Goal: Task Accomplishment & Management: Complete application form

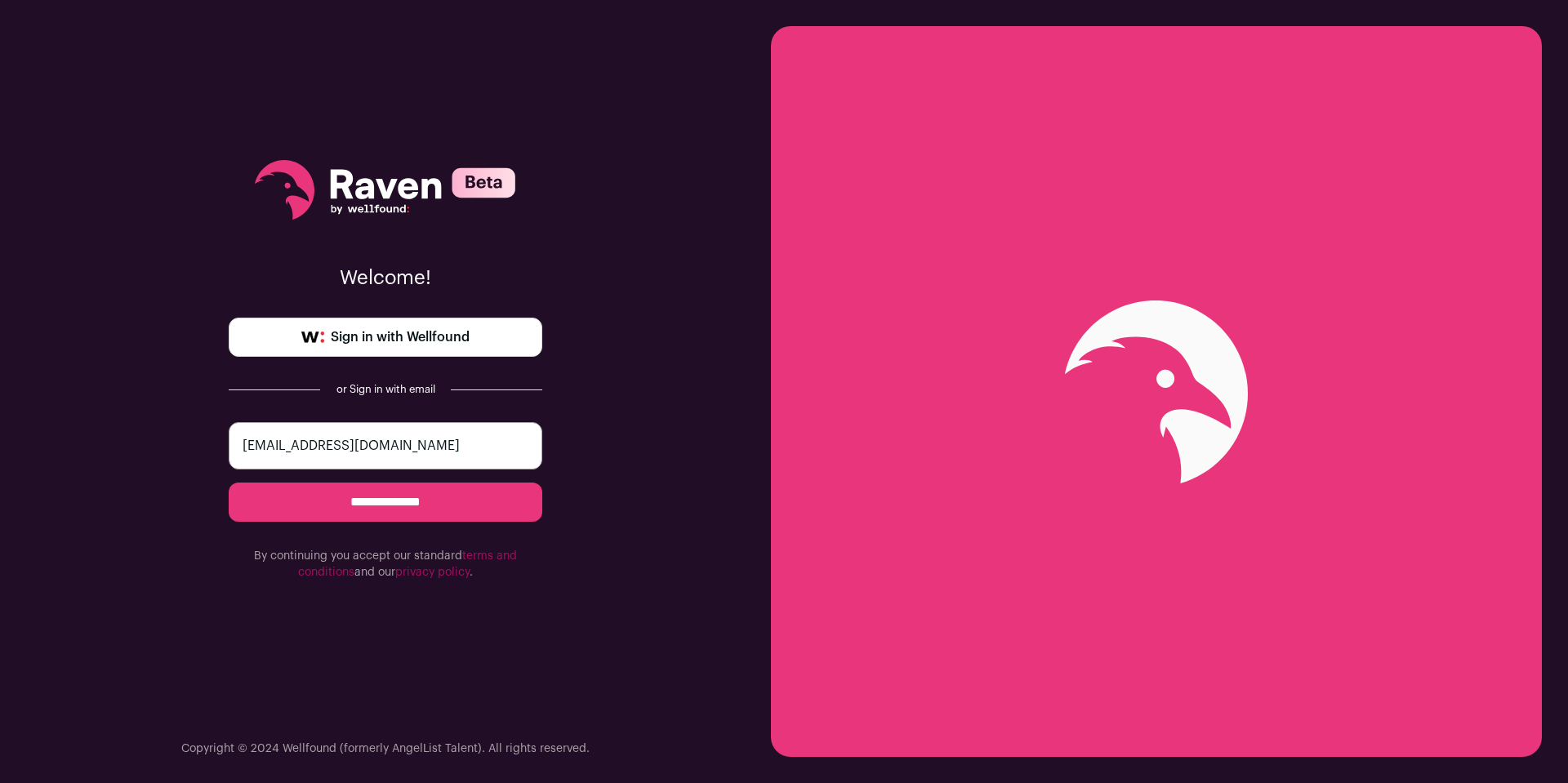
type input "[EMAIL_ADDRESS][DOMAIN_NAME]"
click at [385, 502] on input "**********" at bounding box center [385, 502] width 313 height 39
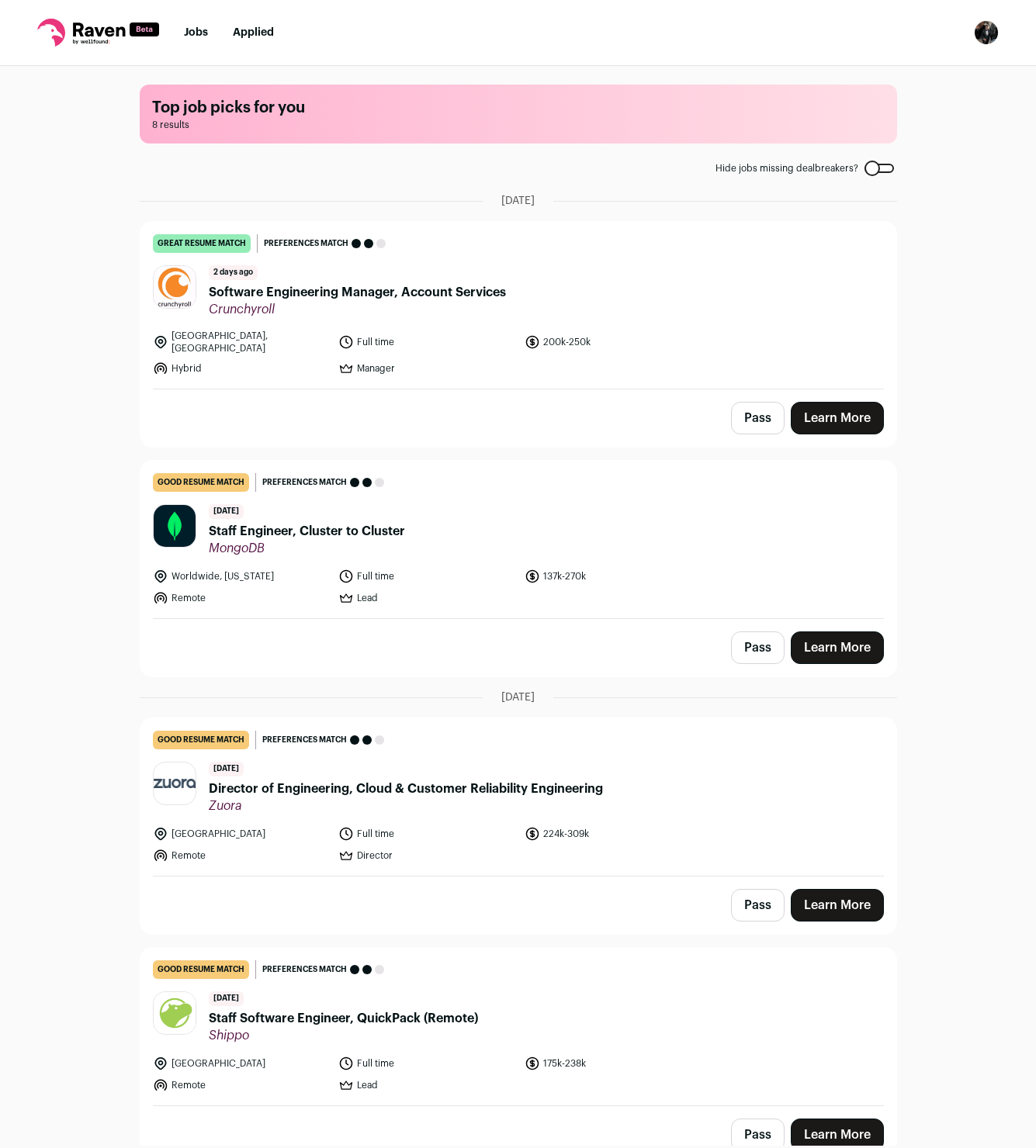
click at [821, 405] on link "Learn More" at bounding box center [837, 418] width 93 height 33
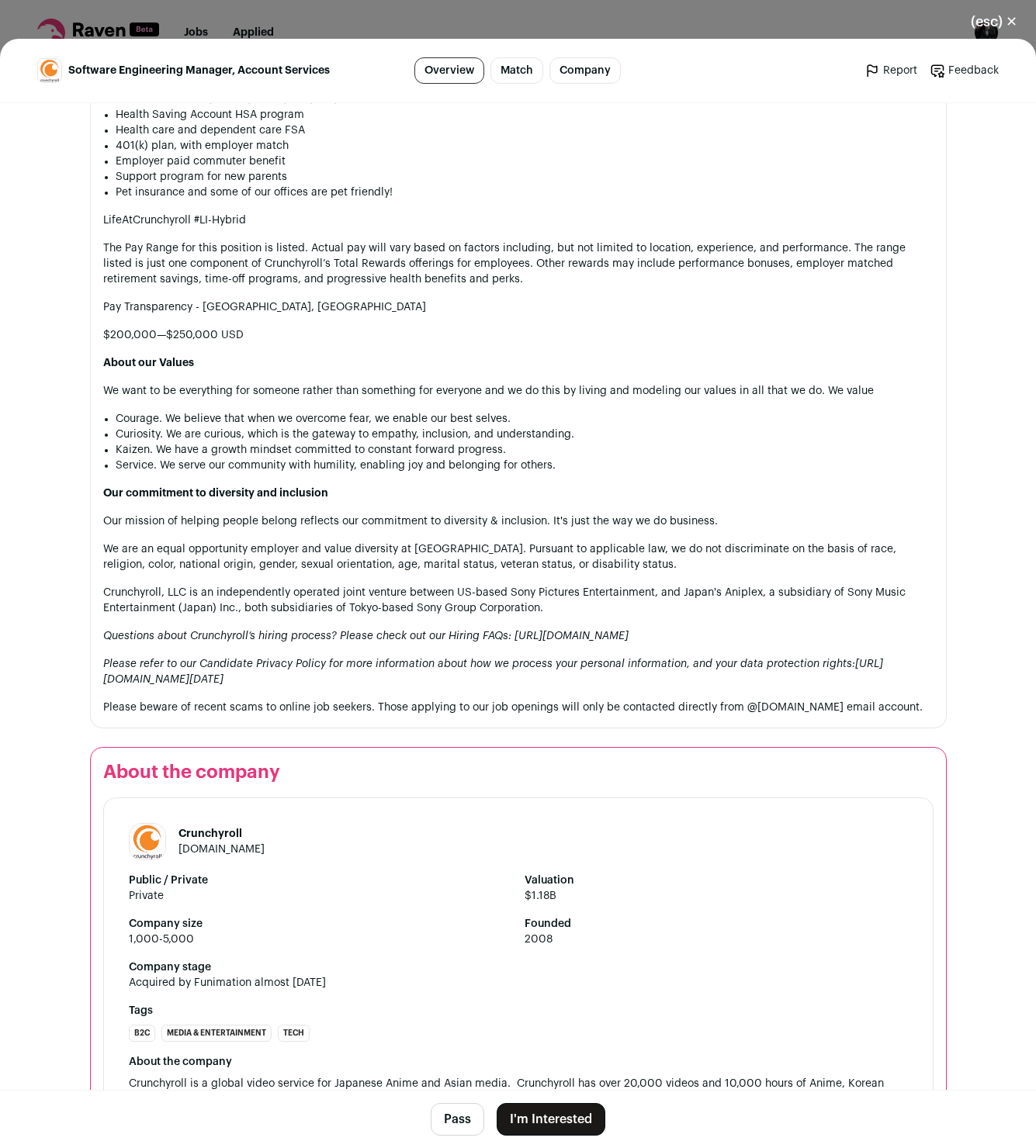
scroll to position [1907, 0]
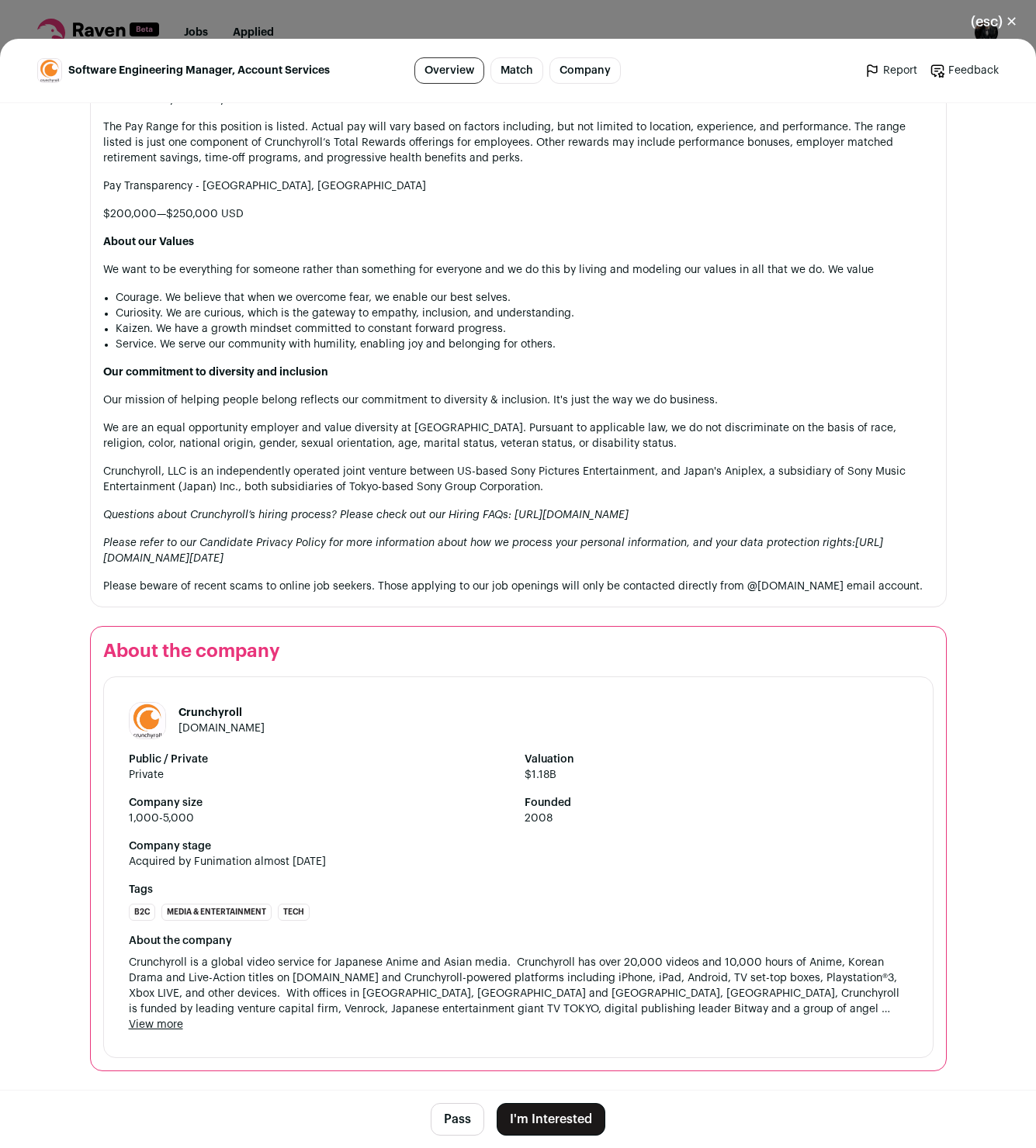
click at [690, 364] on h3 "Our commitment to diversity and inclusion" at bounding box center [518, 372] width 830 height 15
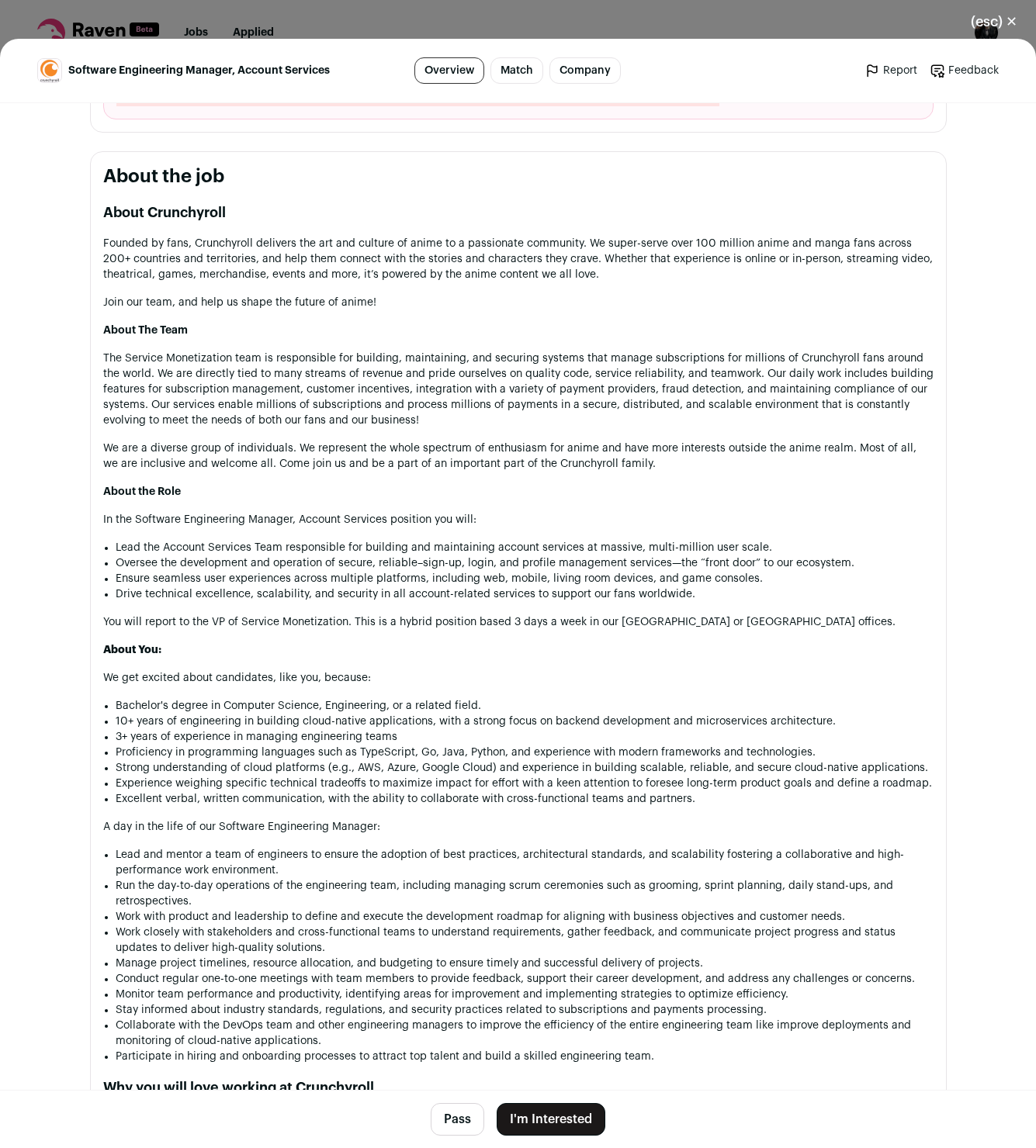
scroll to position [290, 0]
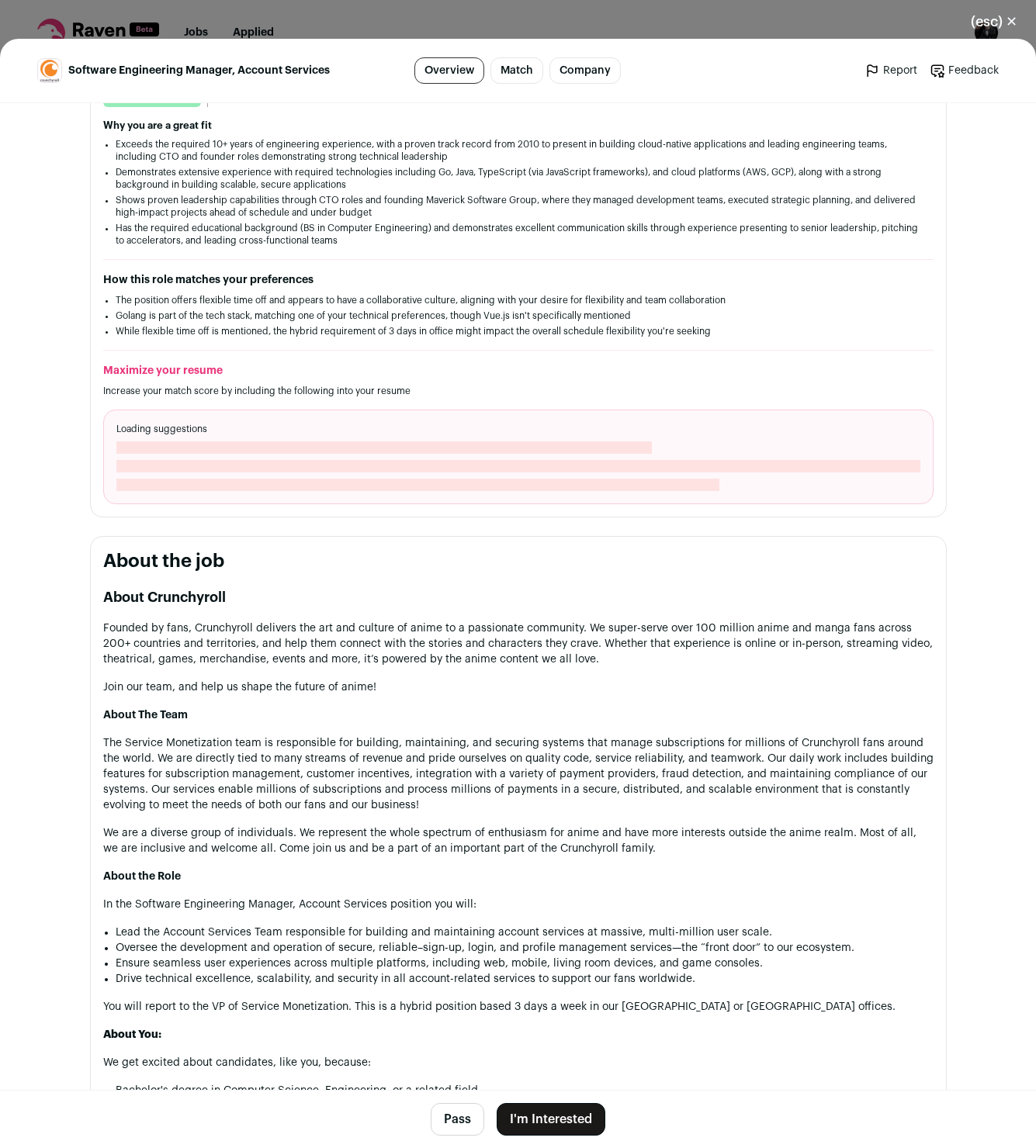
click at [501, 76] on link "Match" at bounding box center [516, 71] width 53 height 26
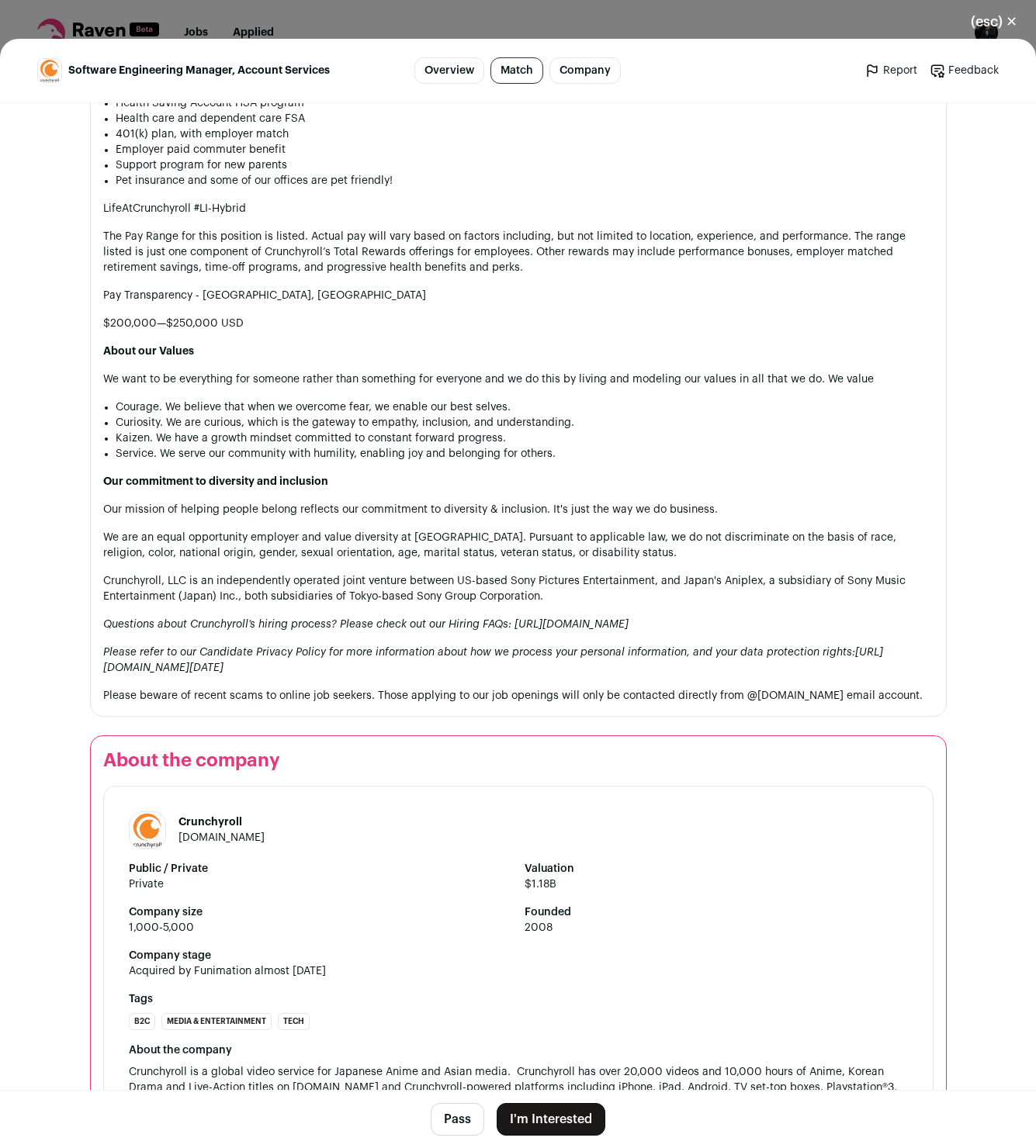
scroll to position [1907, 0]
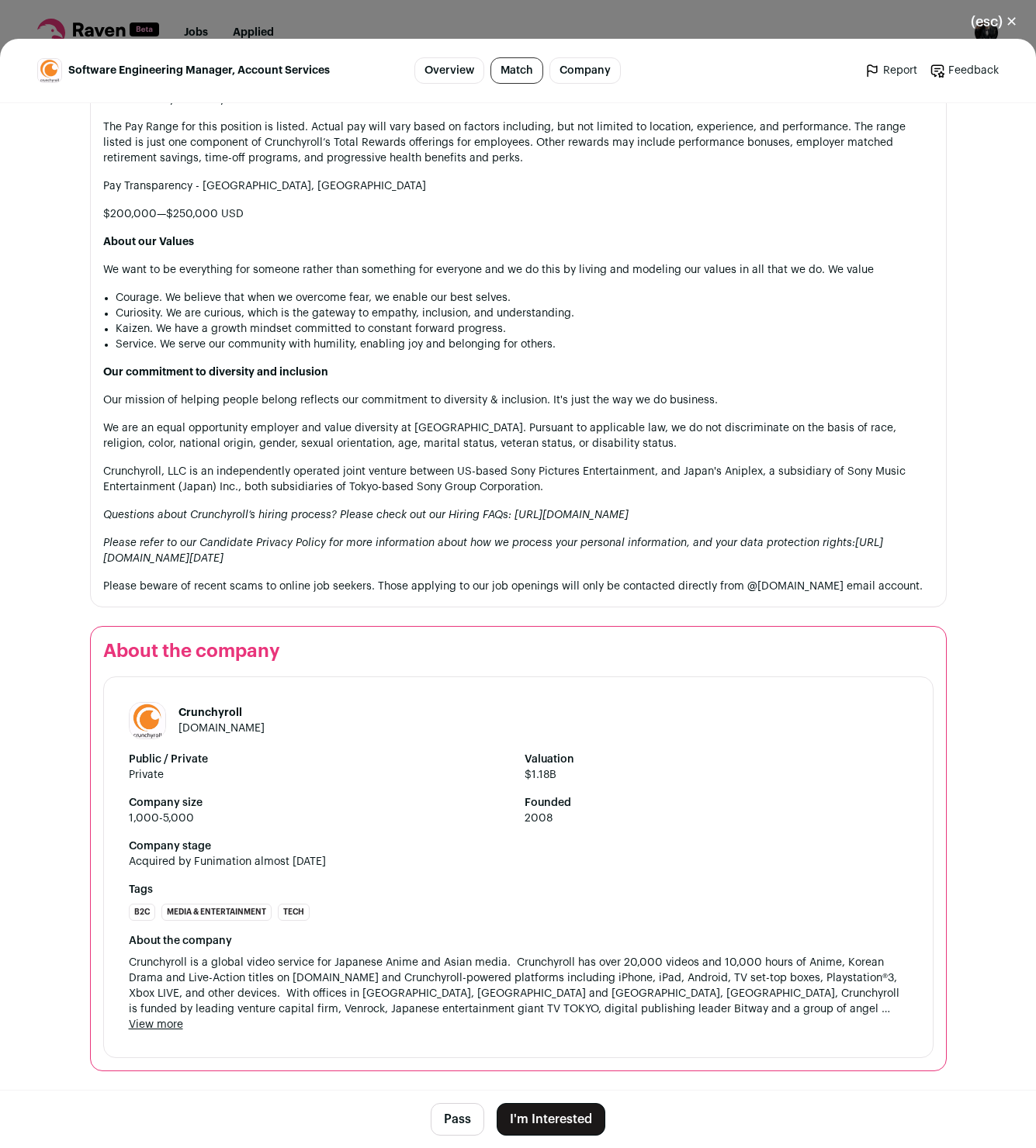
click at [1007, 24] on button "(esc) ✕" at bounding box center [994, 22] width 84 height 34
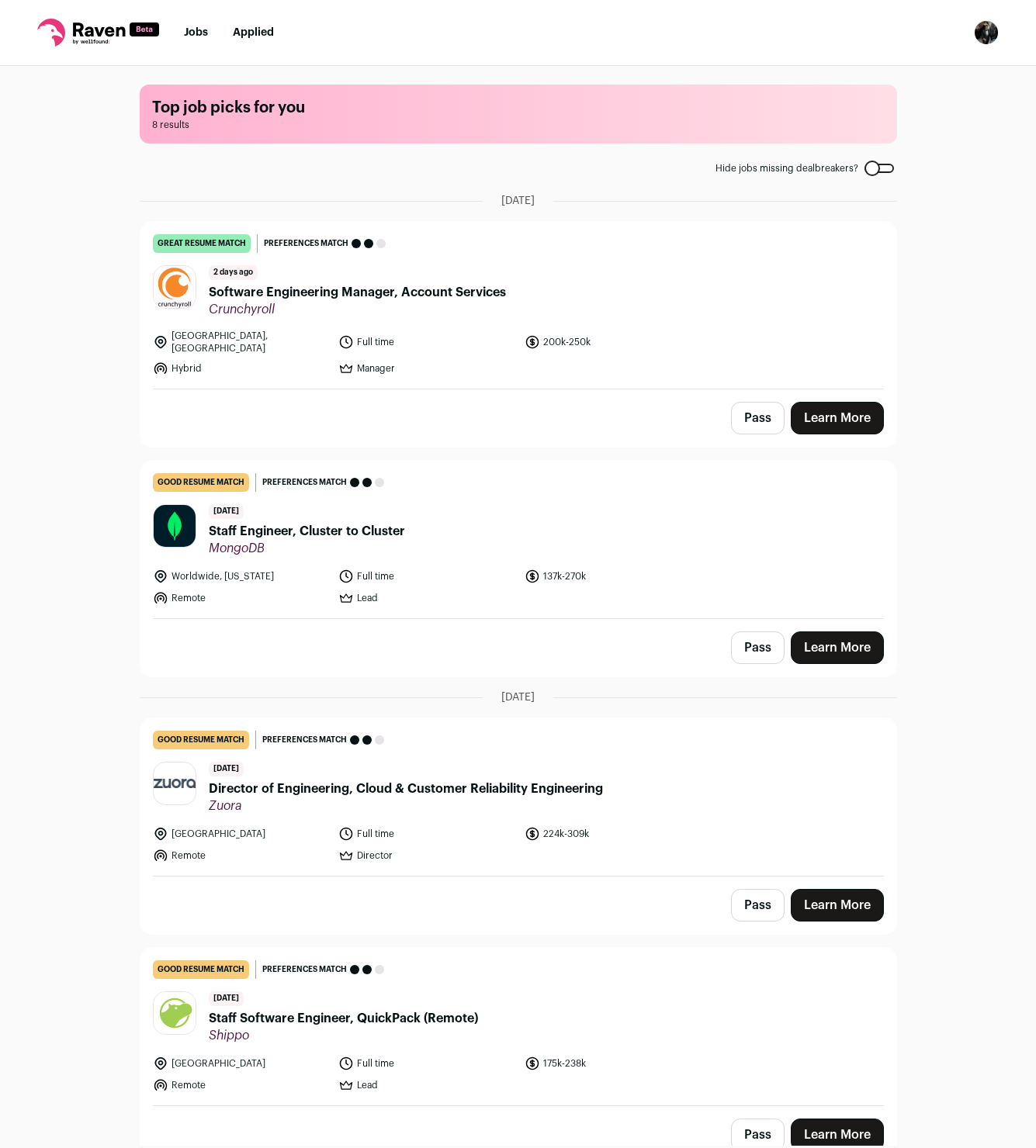
click at [443, 339] on li "Full time" at bounding box center [427, 341] width 177 height 25
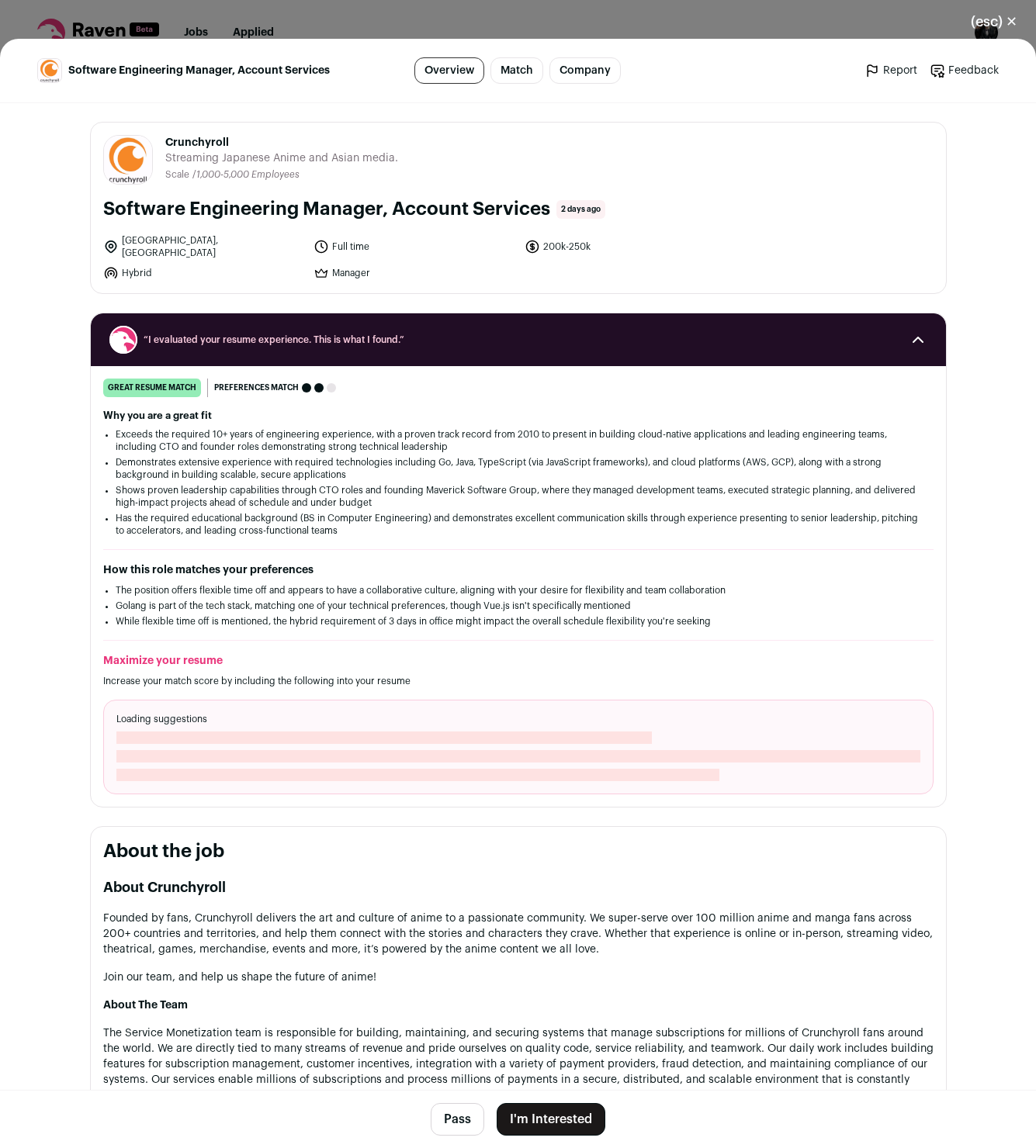
click at [520, 74] on link "Match" at bounding box center [516, 71] width 53 height 26
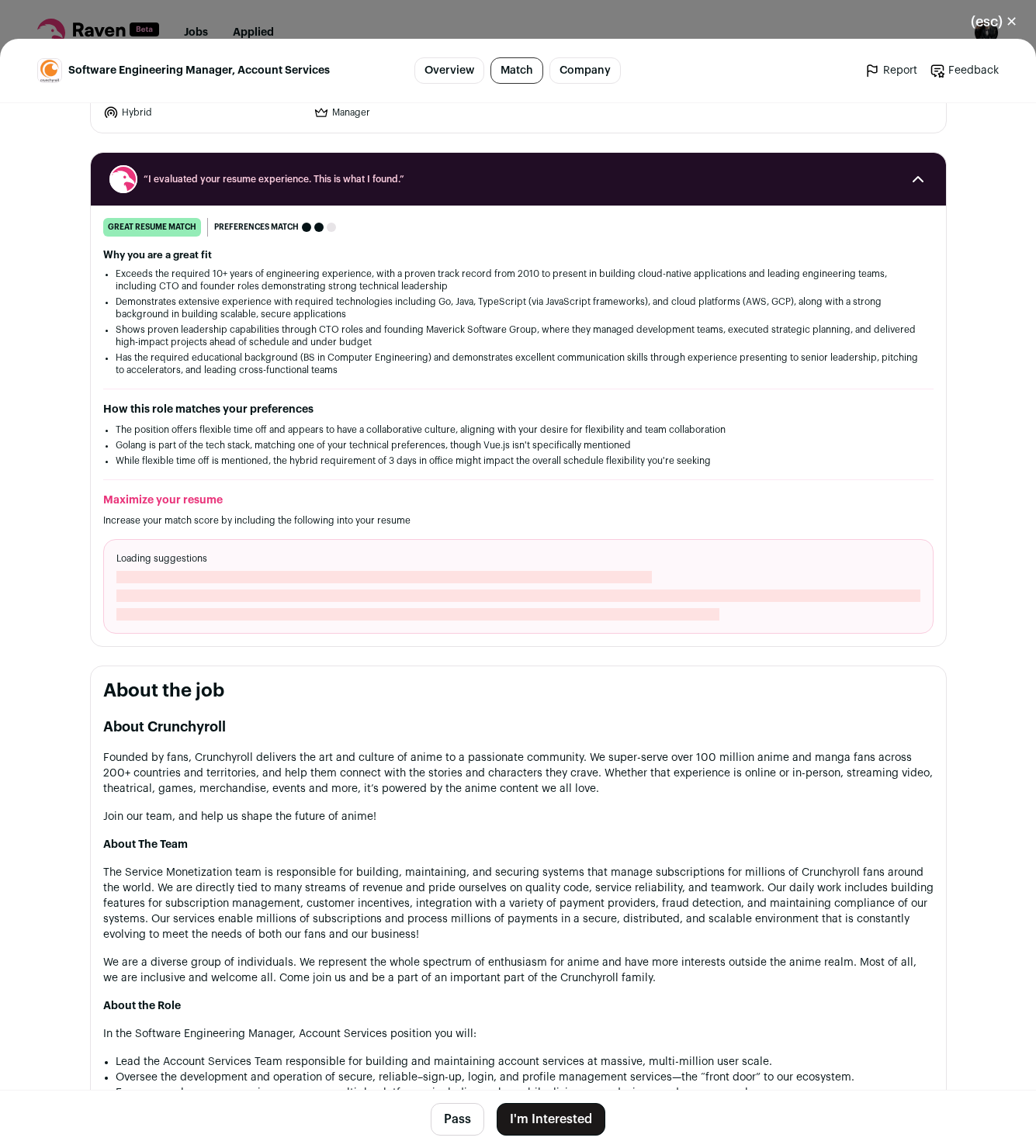
scroll to position [190, 0]
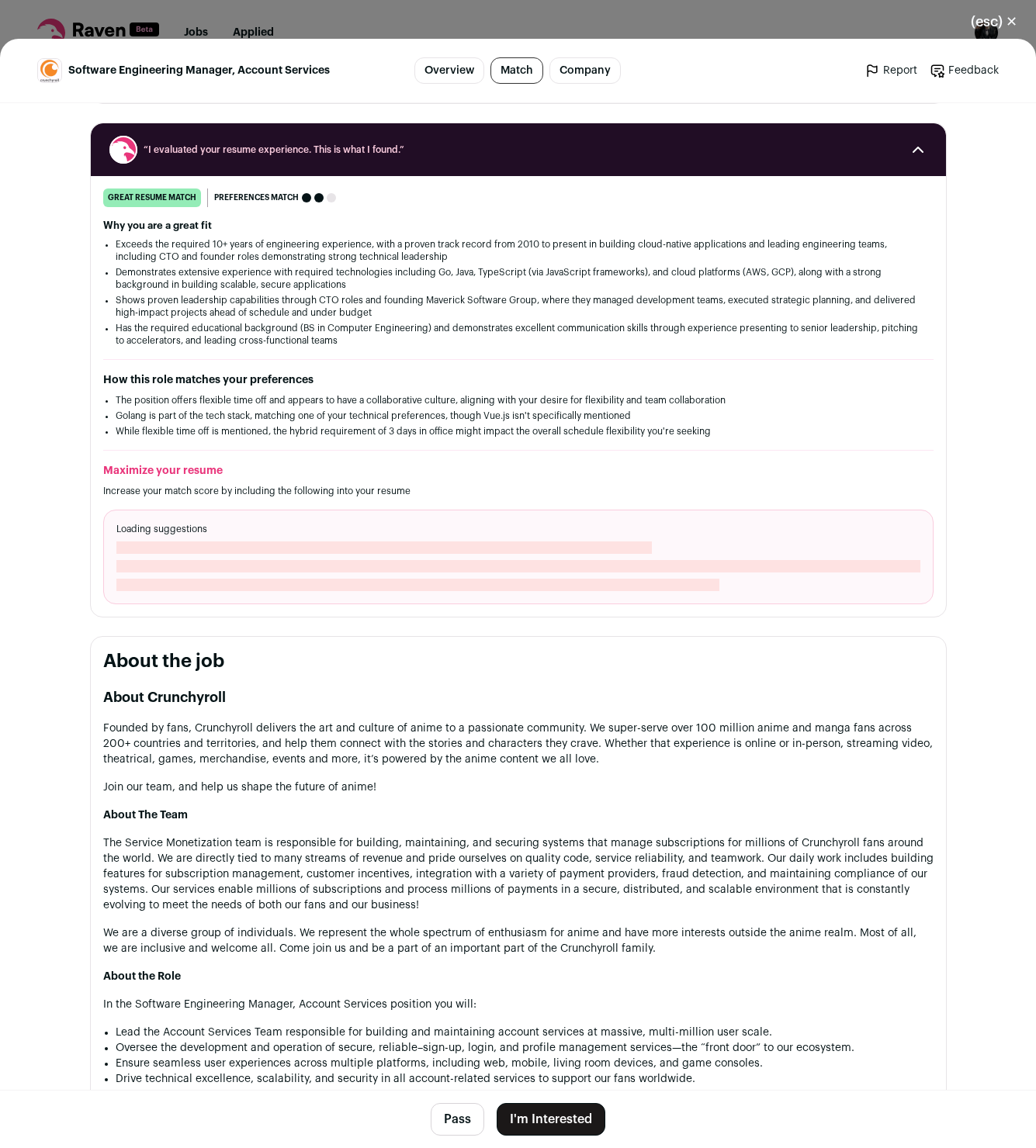
click at [511, 80] on link "Match" at bounding box center [516, 71] width 53 height 26
click at [513, 76] on link "Match" at bounding box center [516, 71] width 53 height 26
click at [448, 70] on link "Overview" at bounding box center [449, 71] width 70 height 26
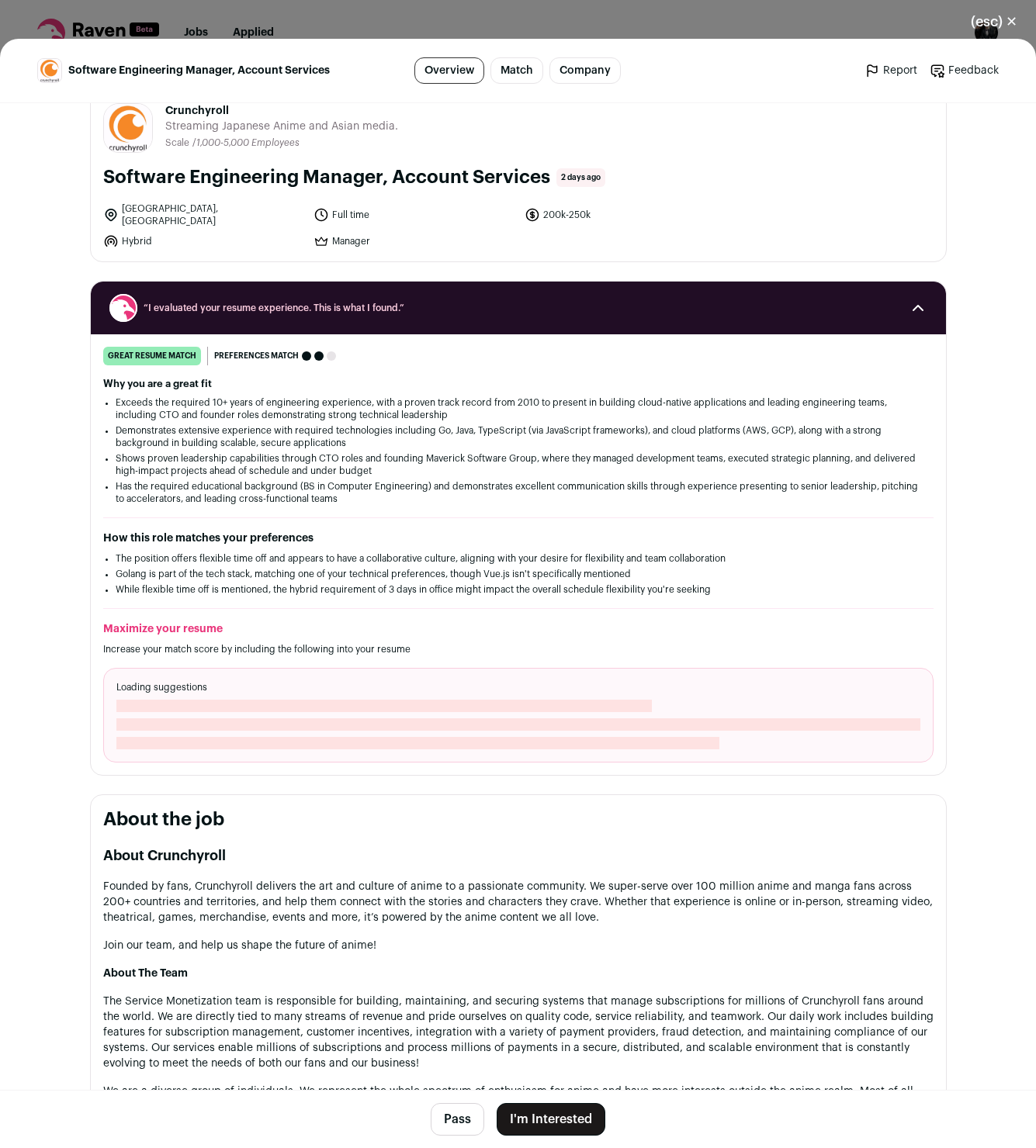
scroll to position [8, 0]
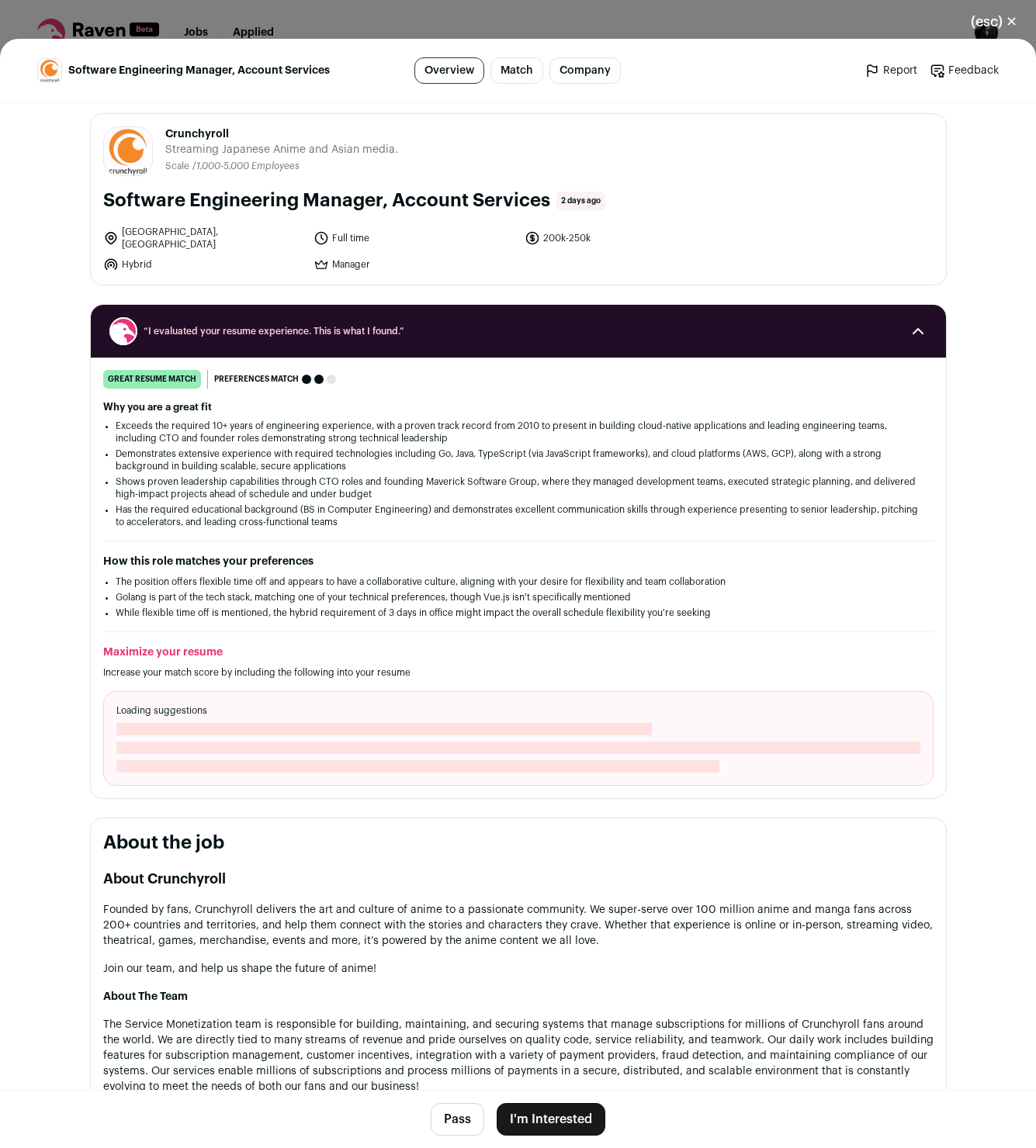
click at [497, 73] on link "Match" at bounding box center [516, 71] width 53 height 26
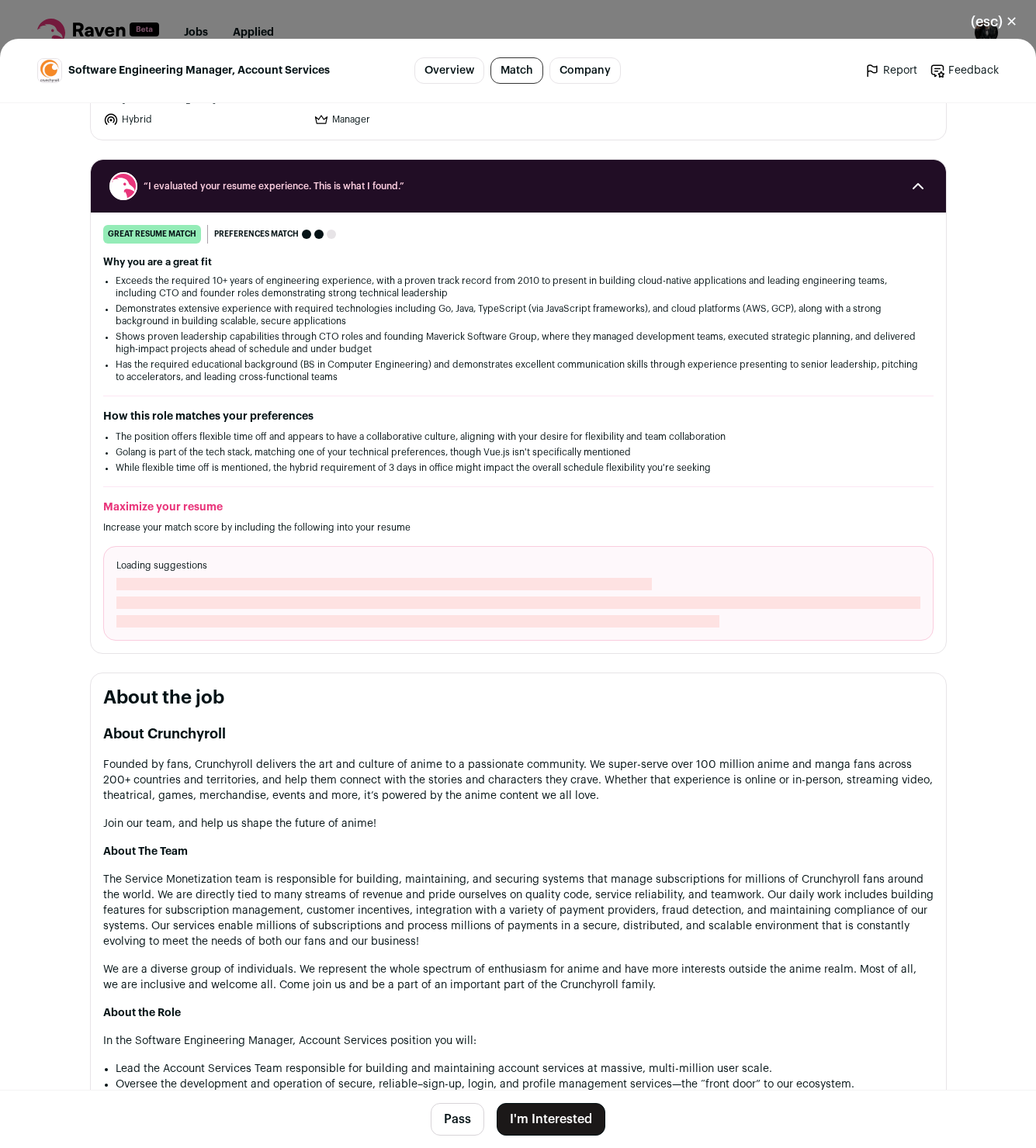
scroll to position [190, 0]
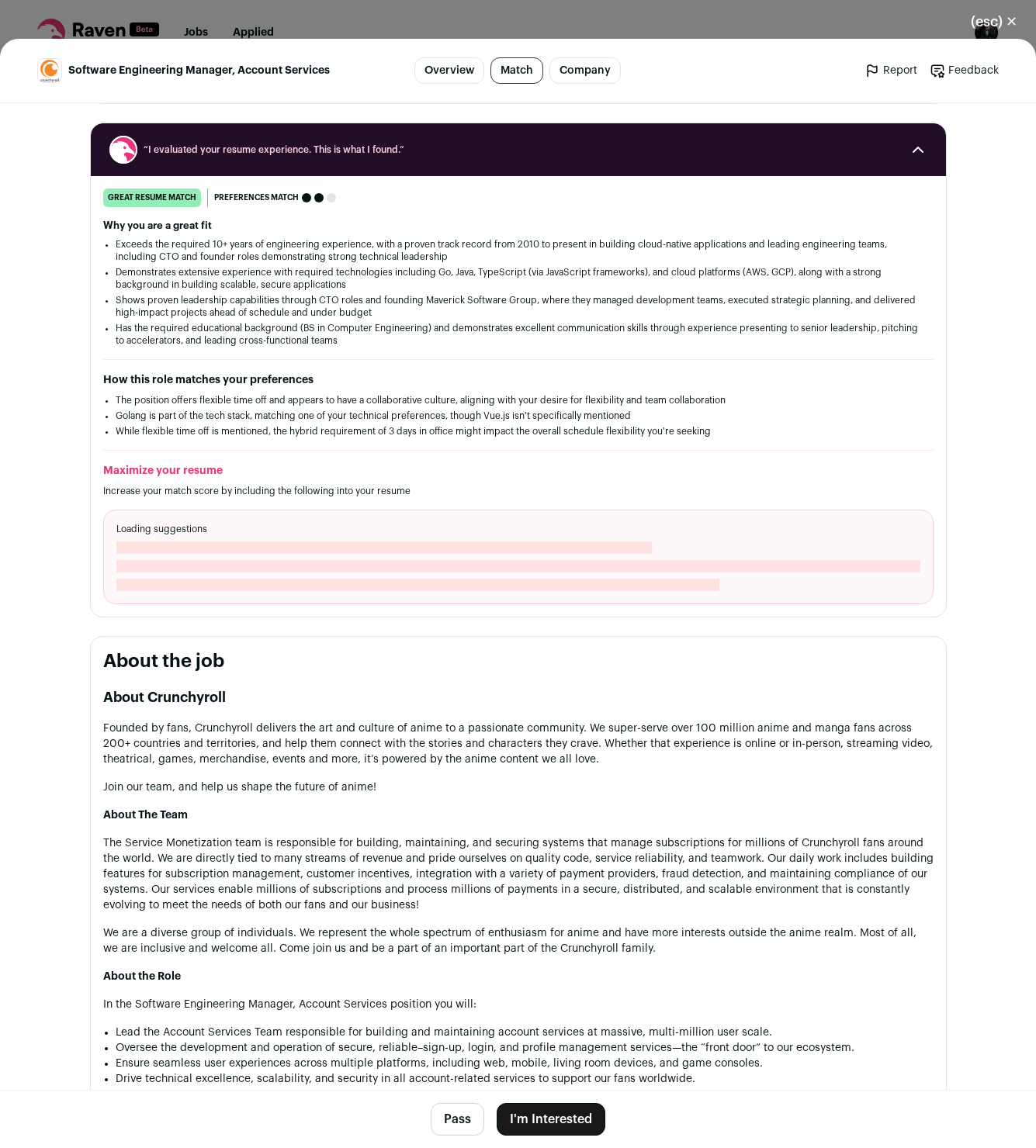
click at [471, 70] on link "Overview" at bounding box center [449, 71] width 70 height 26
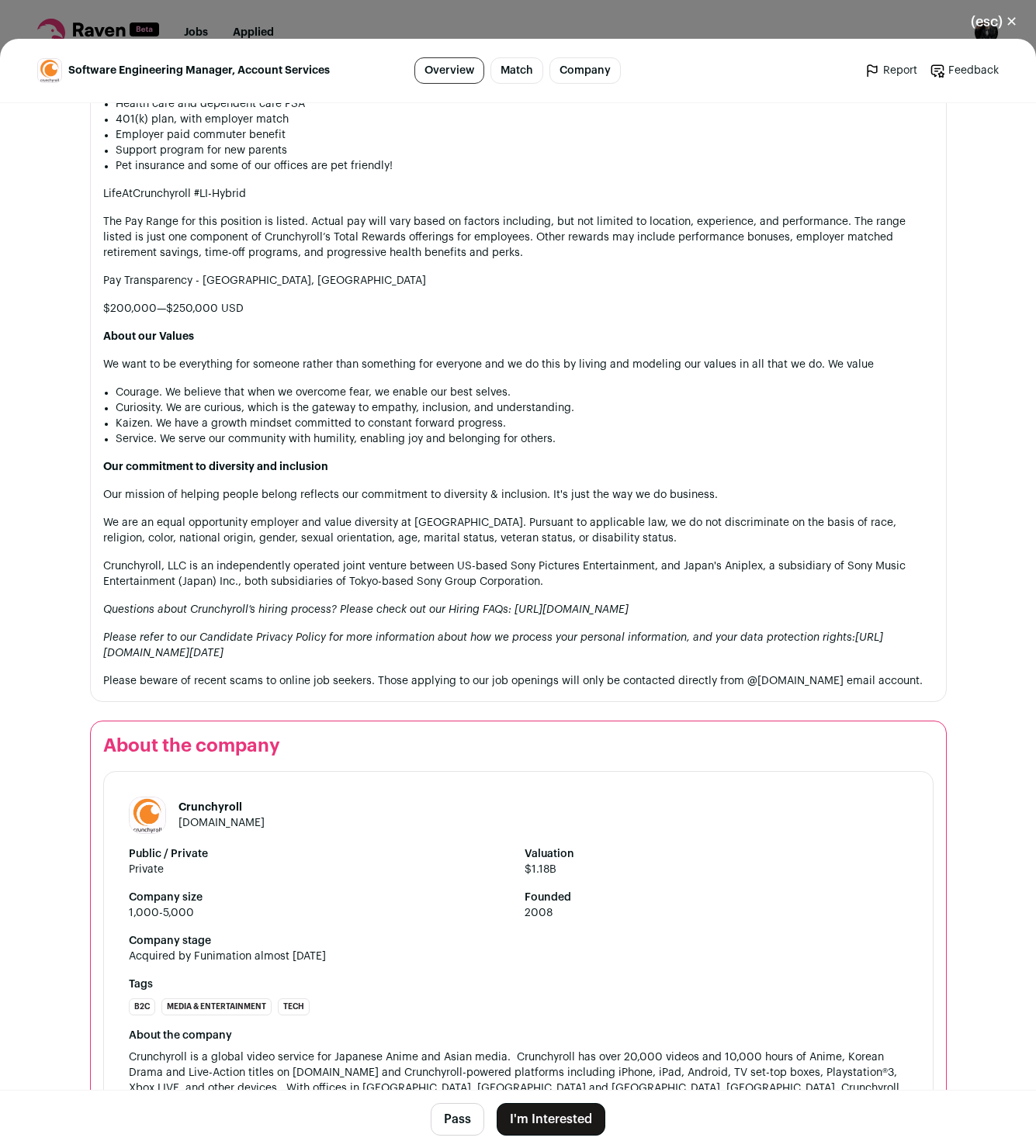
scroll to position [1907, 0]
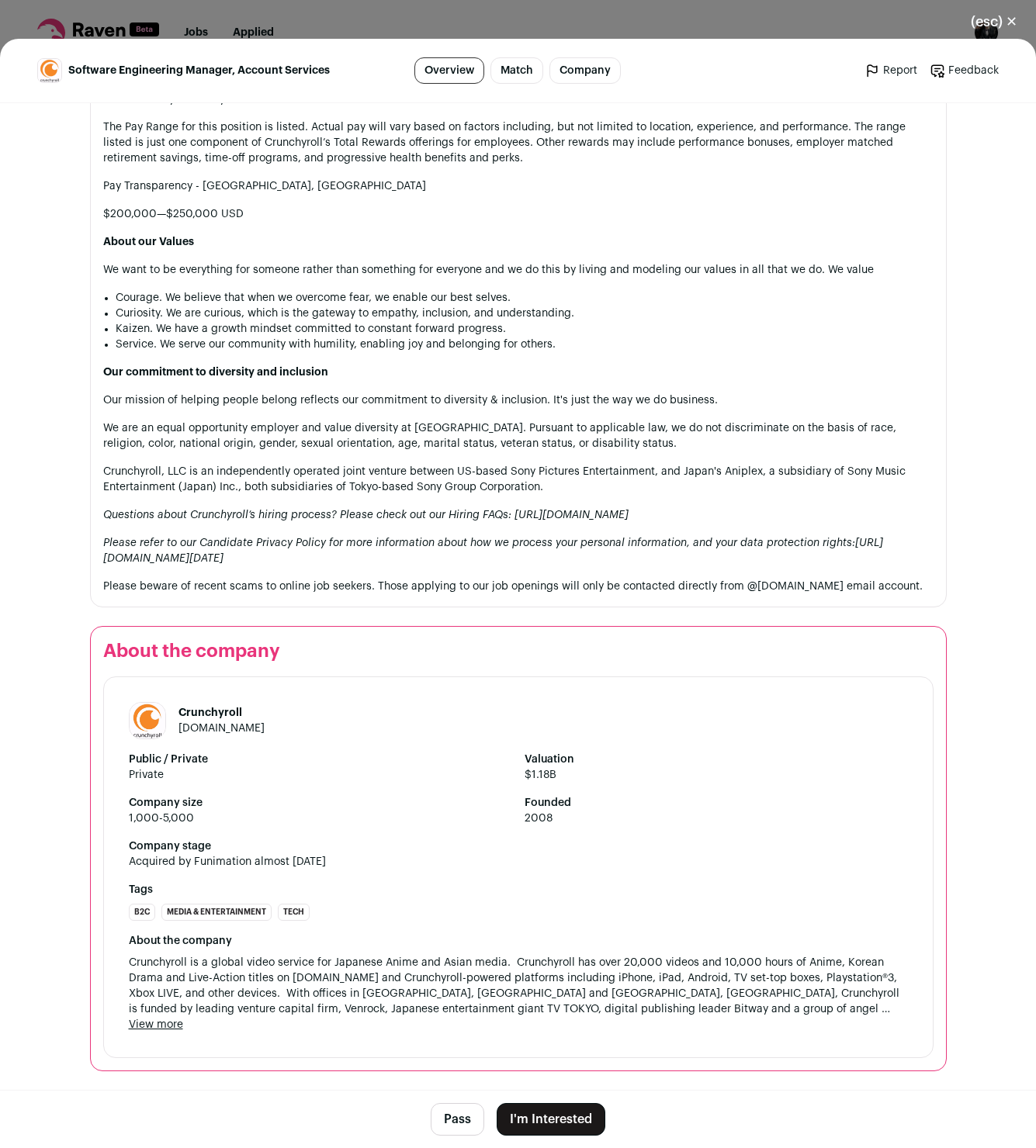
click at [533, 1123] on button "I'm Interested" at bounding box center [551, 1120] width 109 height 33
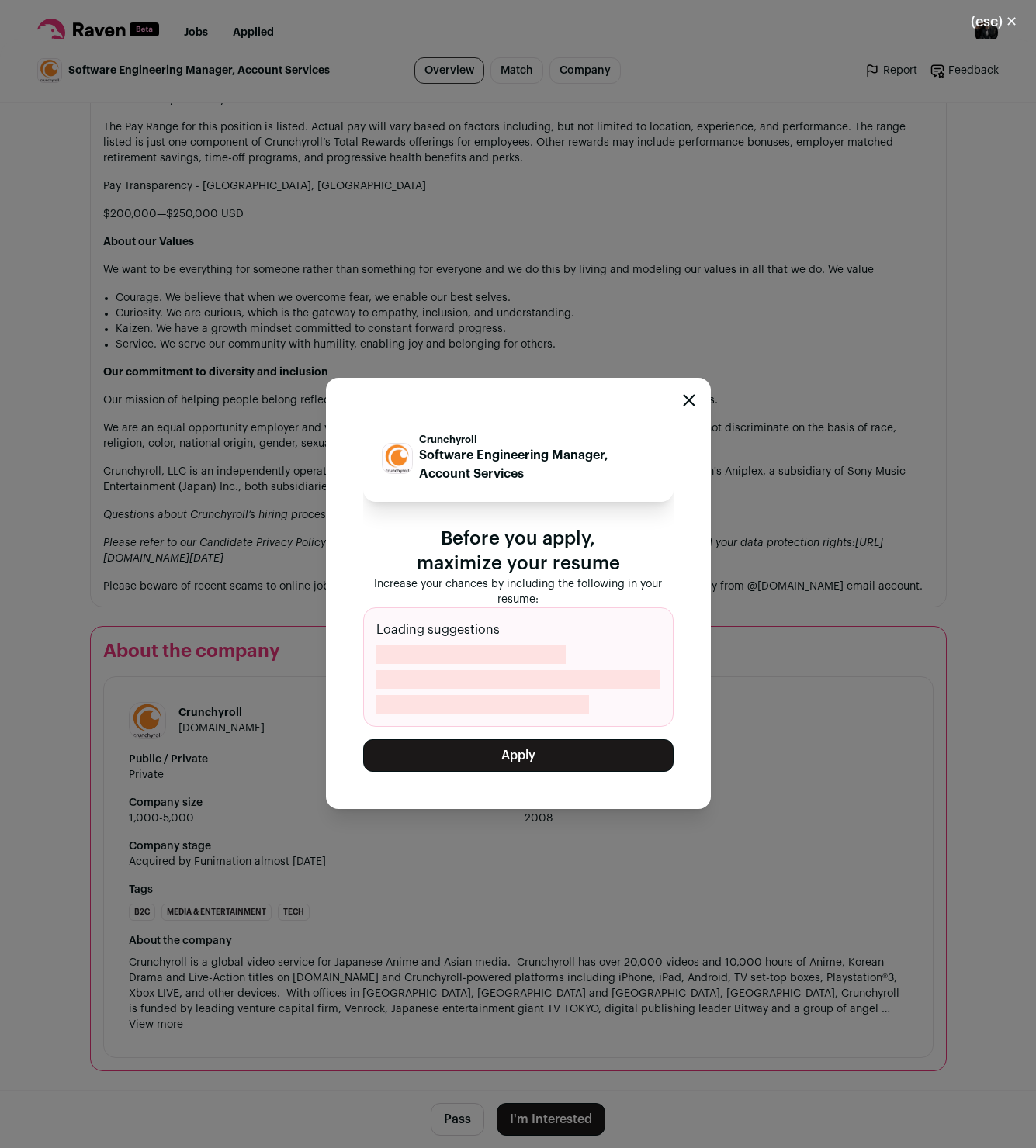
click at [498, 755] on button "Apply" at bounding box center [519, 755] width 311 height 33
